Goal: Task Accomplishment & Management: Manage account settings

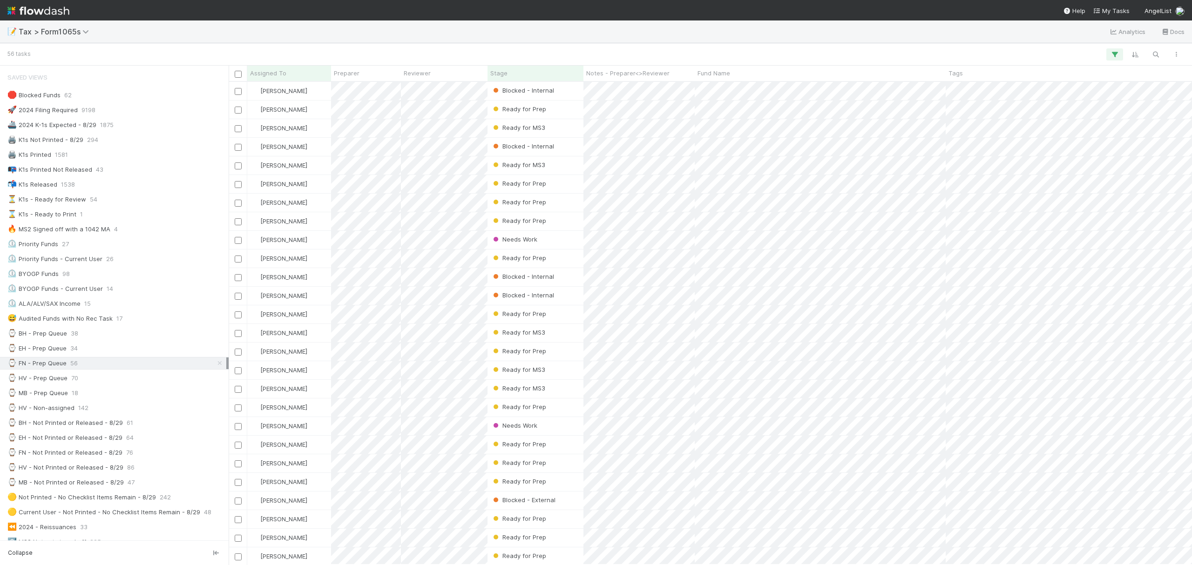
scroll to position [473, 954]
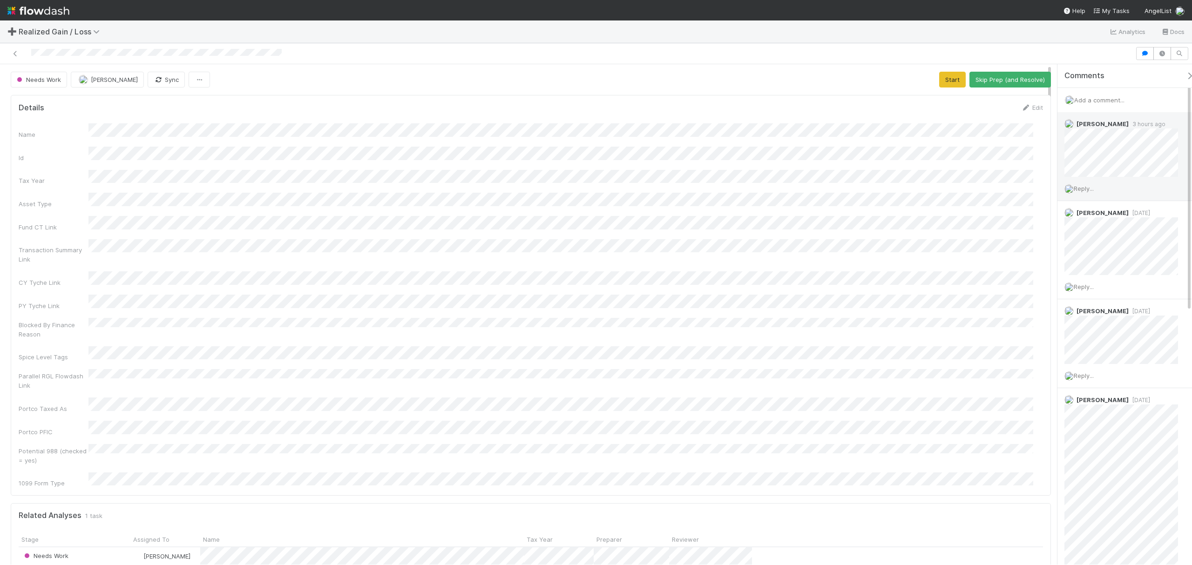
drag, startPoint x: 1190, startPoint y: 142, endPoint x: 1190, endPoint y: 185, distance: 43.3
click at [1190, 185] on div "Amy Gregorius 3 hours ago Reply..." at bounding box center [1129, 156] width 144 height 89
drag, startPoint x: 1190, startPoint y: 185, endPoint x: 1181, endPoint y: 148, distance: 37.8
click at [1186, 148] on div "Amy Gregorius 3 hours ago Reply..." at bounding box center [1129, 156] width 144 height 89
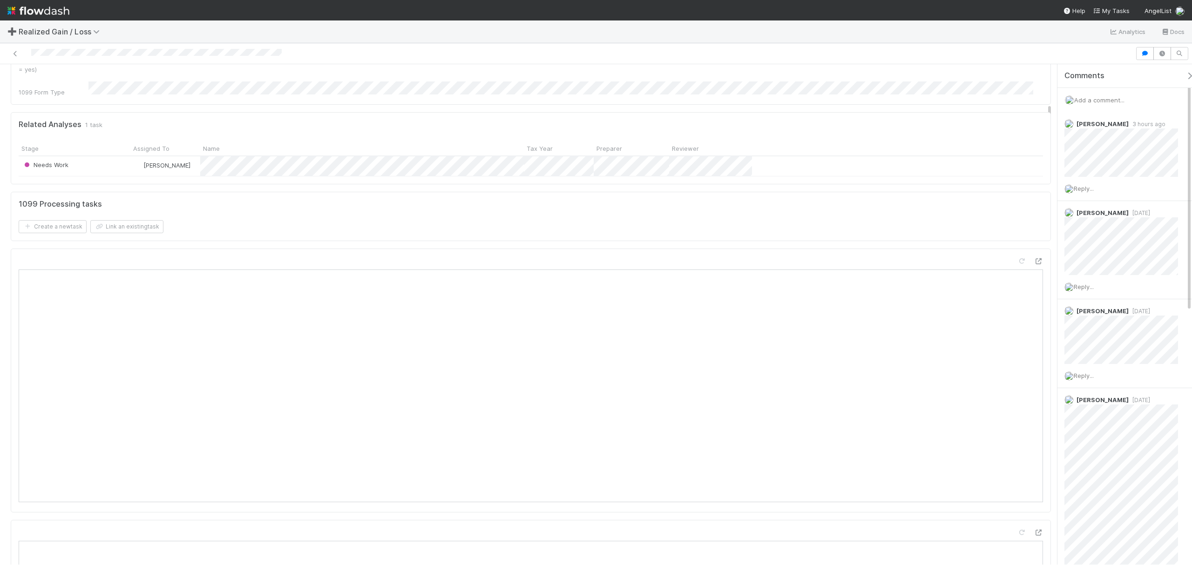
scroll to position [419, 0]
drag, startPoint x: 1049, startPoint y: 103, endPoint x: 1051, endPoint y: 145, distance: 42.4
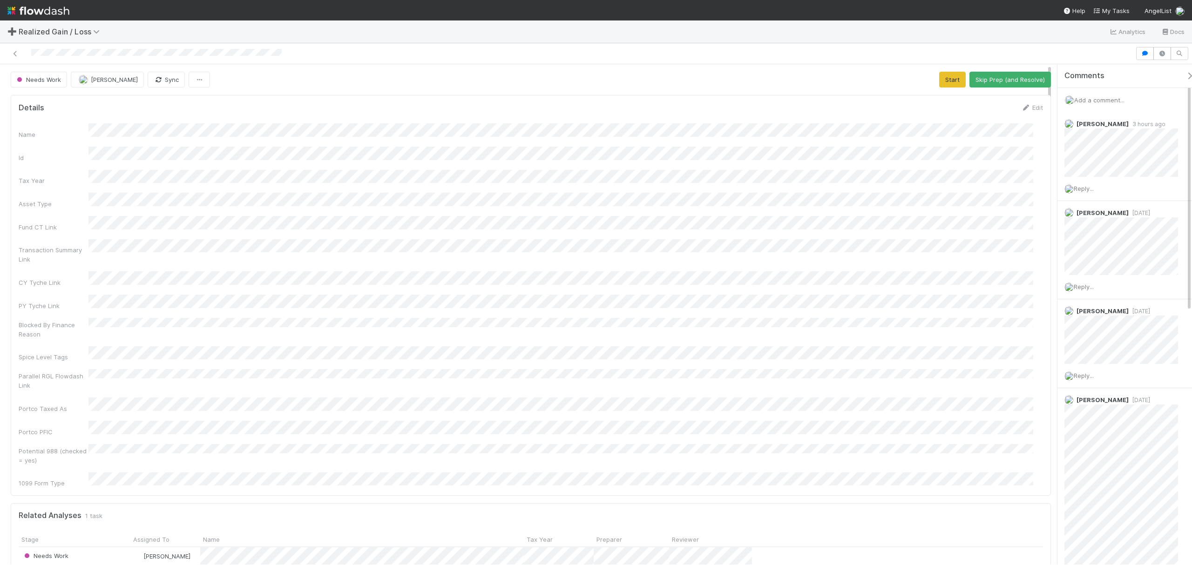
click at [1110, 99] on span "Add a comment..." at bounding box center [1099, 99] width 50 height 7
click at [1116, 257] on button "Add Comment" at bounding box center [1099, 257] width 54 height 16
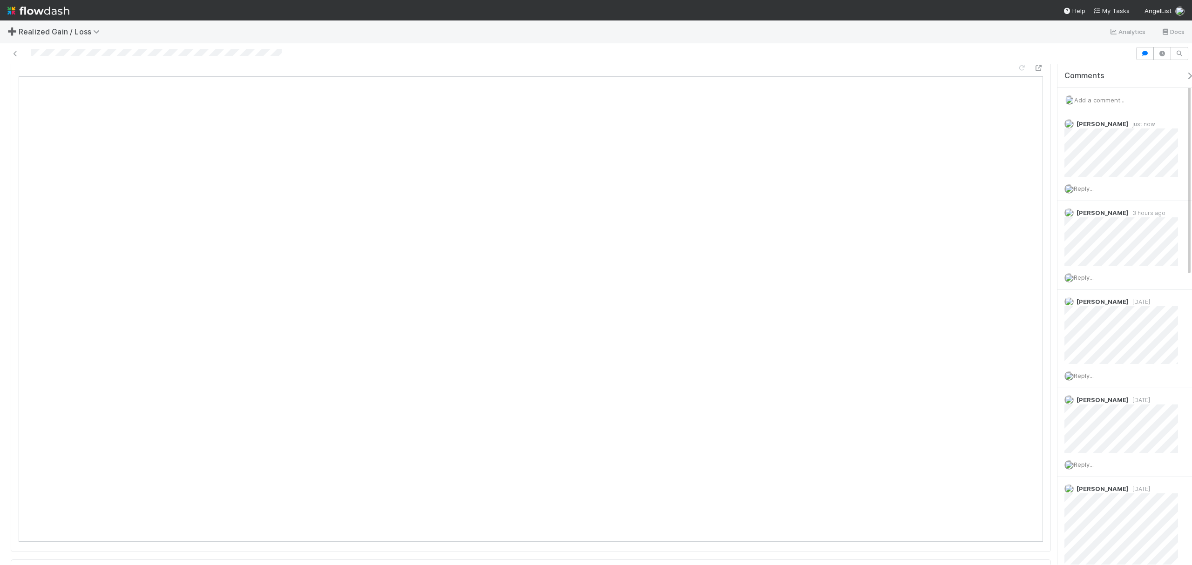
scroll to position [893, 0]
drag, startPoint x: 1049, startPoint y: 86, endPoint x: 1052, endPoint y: 176, distance: 90.4
click at [1052, 176] on div "Needs Work Fareeha Naim Sync Start Skip Prep (and Resolve) Details Edit Name Id…" at bounding box center [596, 314] width 1192 height 500
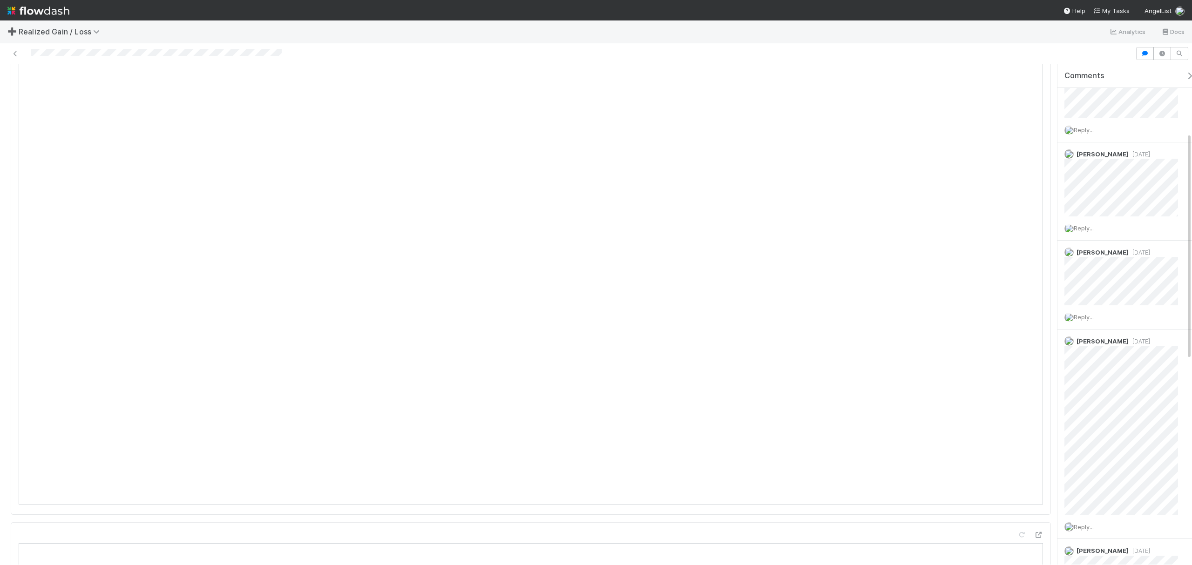
scroll to position [151, 0]
drag, startPoint x: 1190, startPoint y: 122, endPoint x: 1195, endPoint y: 190, distance: 68.6
click at [1191, 190] on html "➕ Realized Gain / Loss Analytics Docs Needs Work Fareeha Naim Sync Start Skip P…" at bounding box center [596, 282] width 1192 height 565
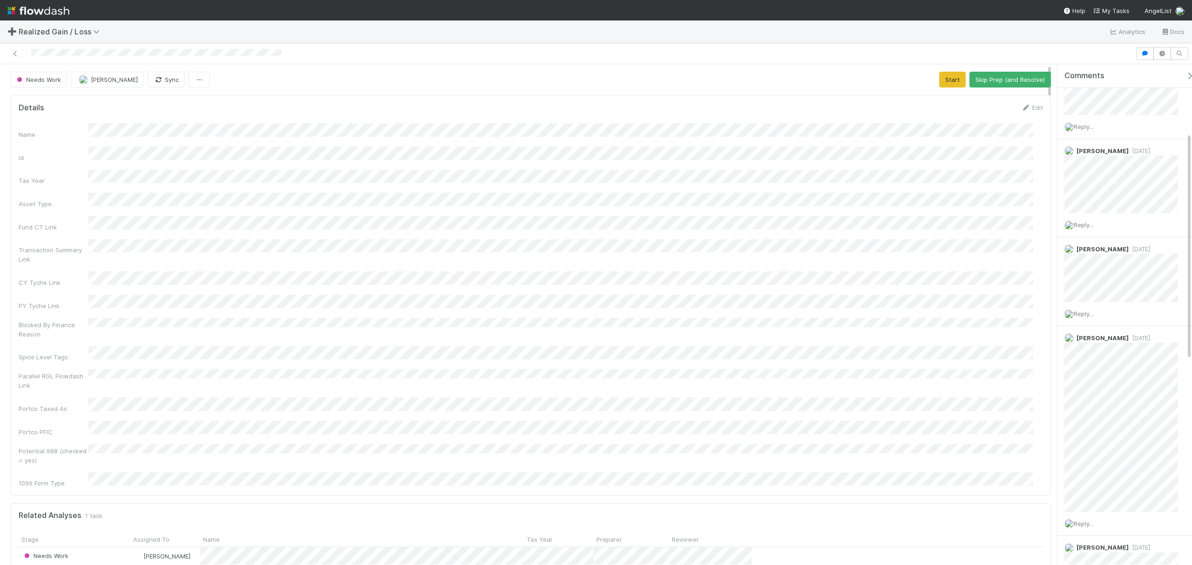
drag, startPoint x: 1049, startPoint y: 175, endPoint x: 1041, endPoint y: 67, distance: 108.7
click at [939, 74] on button "Start" at bounding box center [952, 80] width 27 height 16
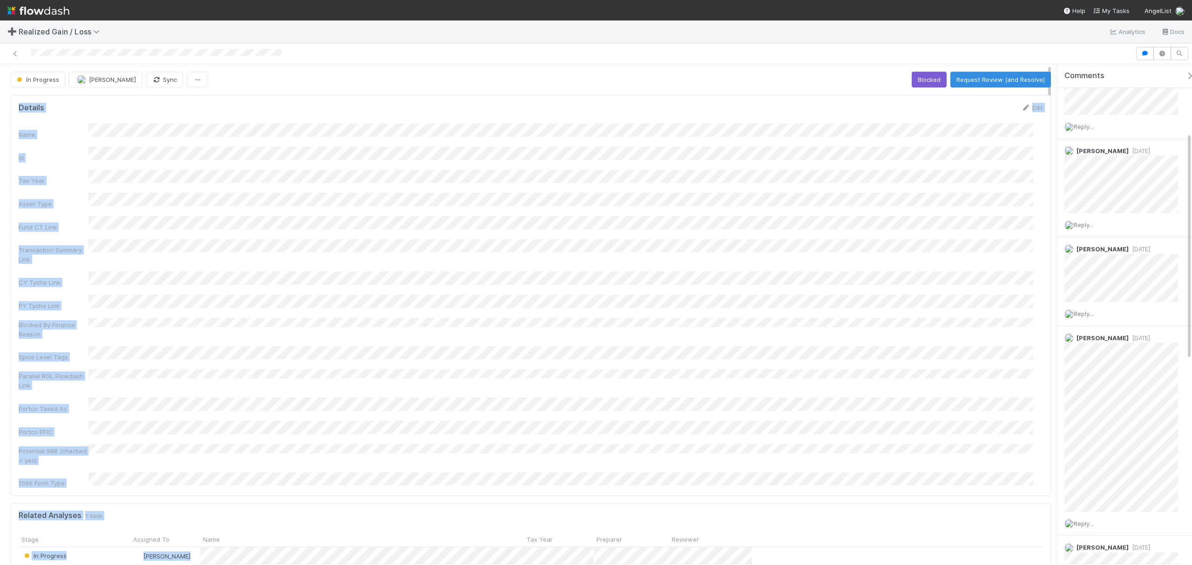
drag, startPoint x: 1047, startPoint y: 82, endPoint x: 1054, endPoint y: 114, distance: 33.2
click at [1054, 114] on div "In Progress Fareeha Naim Sync Blocked Request Review (and Resolve) Details Edit…" at bounding box center [596, 314] width 1192 height 500
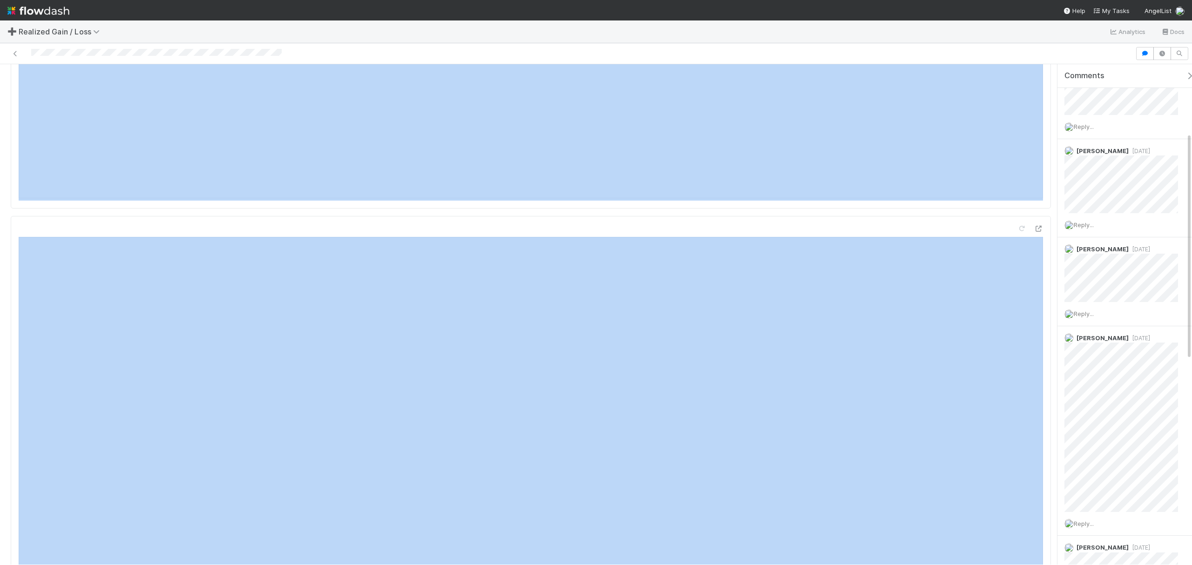
scroll to position [635, 0]
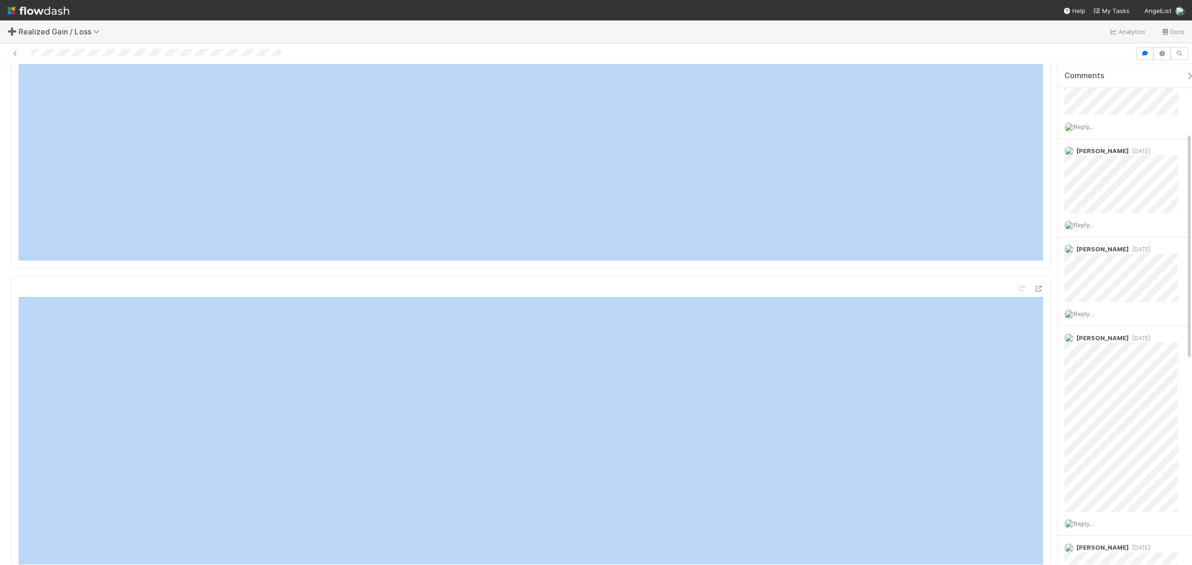
click at [1040, 214] on div at bounding box center [531, 137] width 1040 height 264
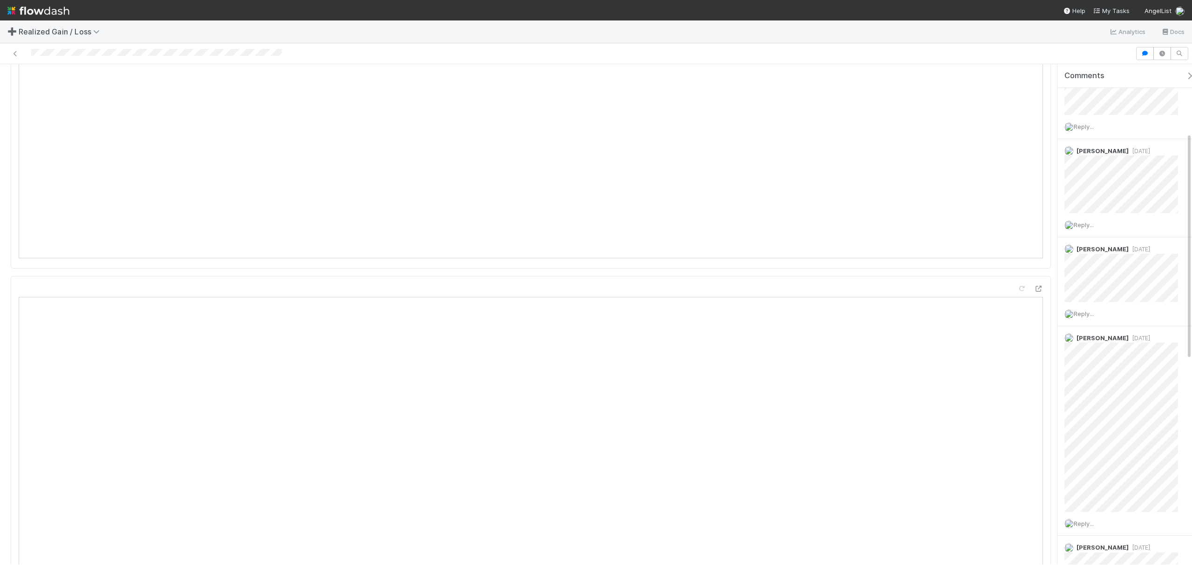
drag, startPoint x: 1047, startPoint y: 167, endPoint x: 1047, endPoint y: 190, distance: 23.3
drag, startPoint x: 1050, startPoint y: 163, endPoint x: 1049, endPoint y: 182, distance: 18.6
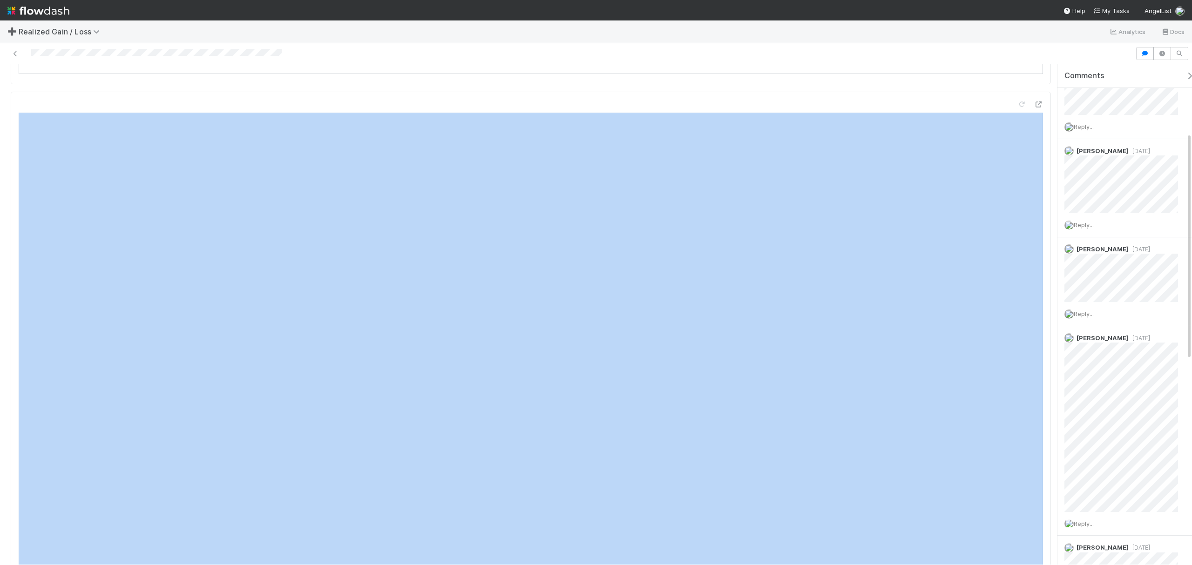
drag, startPoint x: 1047, startPoint y: 189, endPoint x: 1057, endPoint y: 88, distance: 101.0
click at [1057, 88] on div "In Progress Fareeha Naim Sync Blocked Request Review (and Resolve) Details Edit…" at bounding box center [596, 314] width 1192 height 500
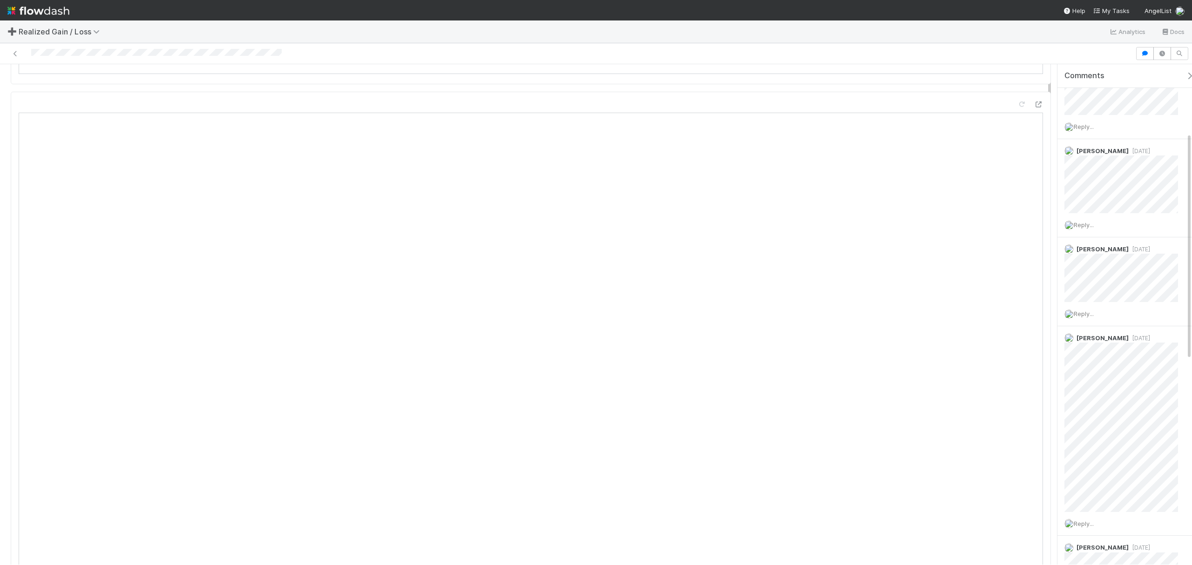
scroll to position [0, 0]
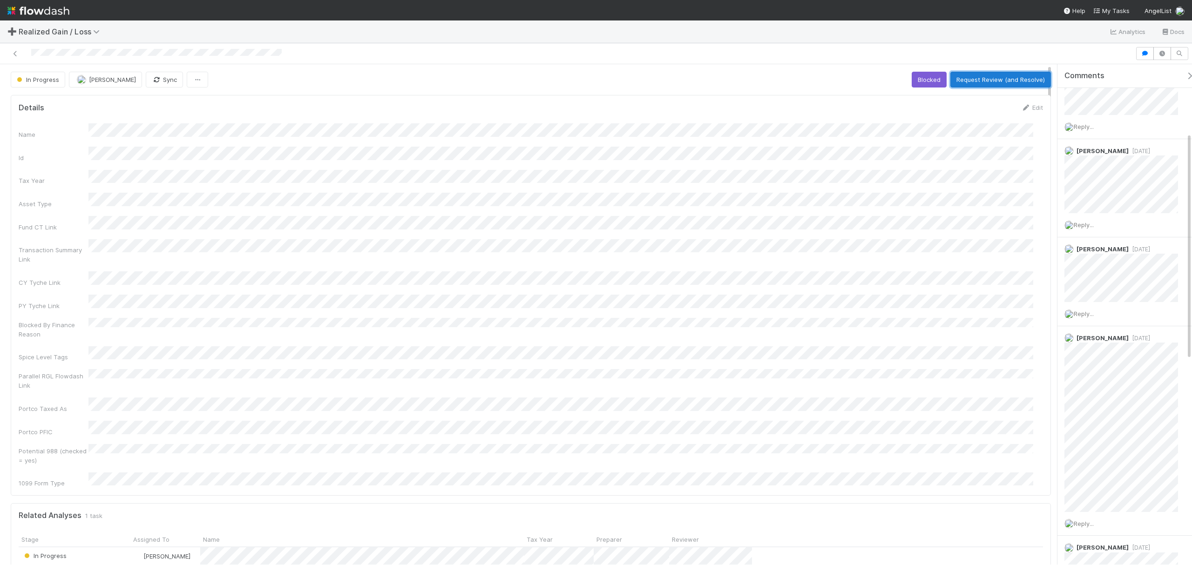
click at [983, 77] on button "Request Review (and Resolve)" at bounding box center [1000, 80] width 101 height 16
